Goal: Find specific page/section: Find specific page/section

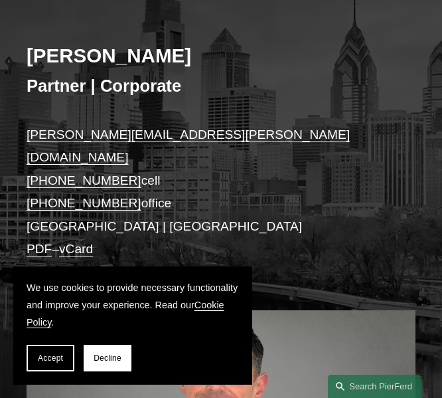
scroll to position [115, 0]
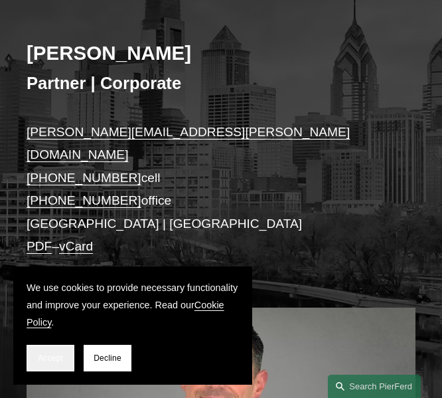
click at [58, 360] on span "Accept" at bounding box center [50, 357] width 25 height 9
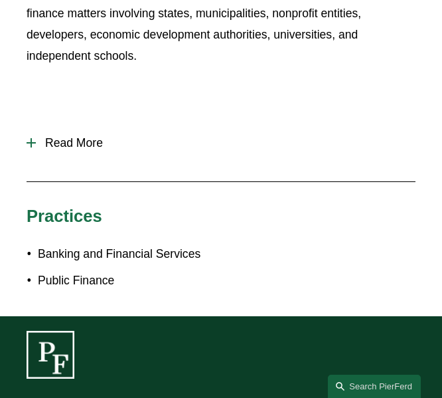
scroll to position [836, 0]
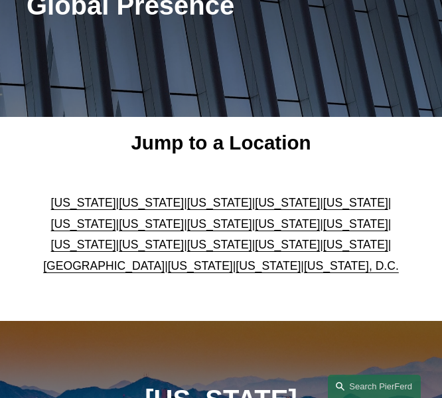
scroll to position [287, 0]
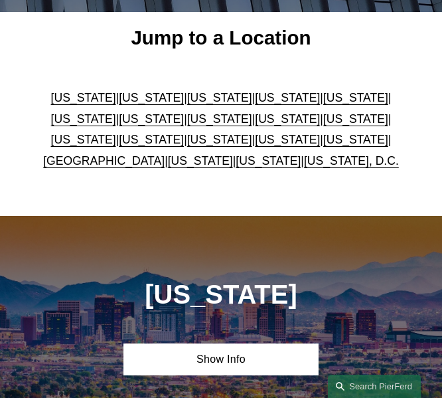
click at [255, 142] on link "[US_STATE]" at bounding box center [287, 139] width 65 height 13
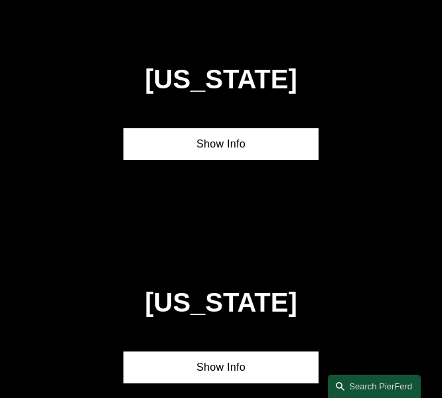
scroll to position [3372, 0]
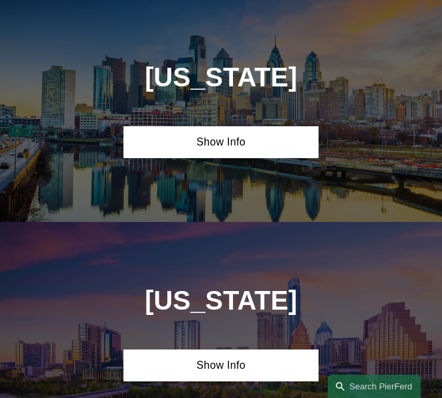
click at [236, 142] on link "Show Info" at bounding box center [220, 142] width 195 height 32
